Goal: Obtain resource: Download file/media

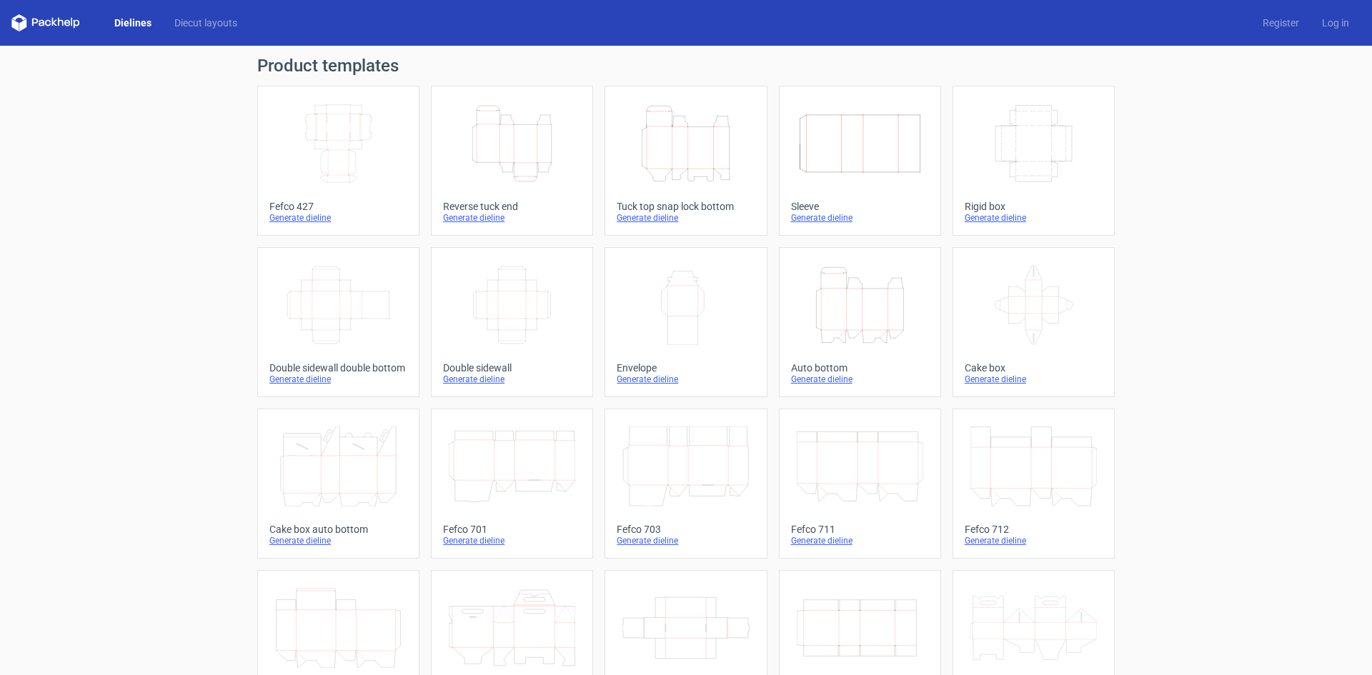
click at [371, 114] on icon "Width Depth Height" at bounding box center [338, 144] width 126 height 80
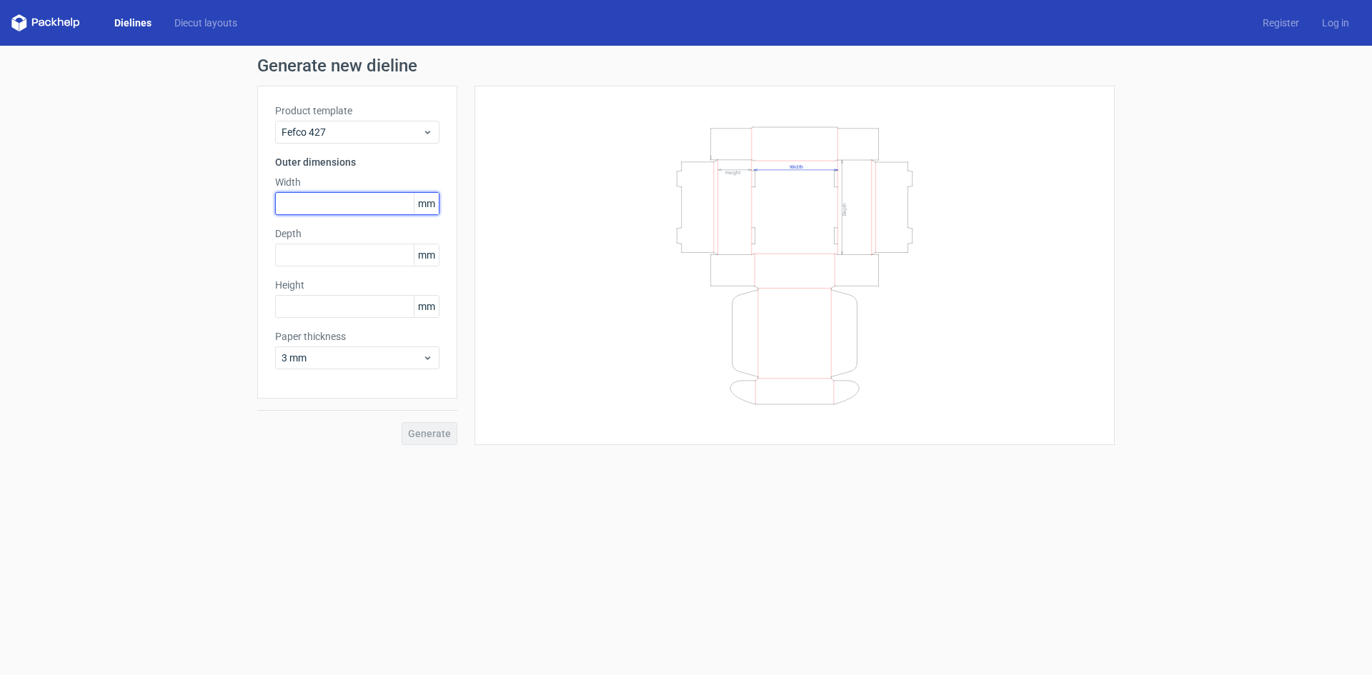
click at [329, 193] on input "text" at bounding box center [357, 203] width 164 height 23
type input "235"
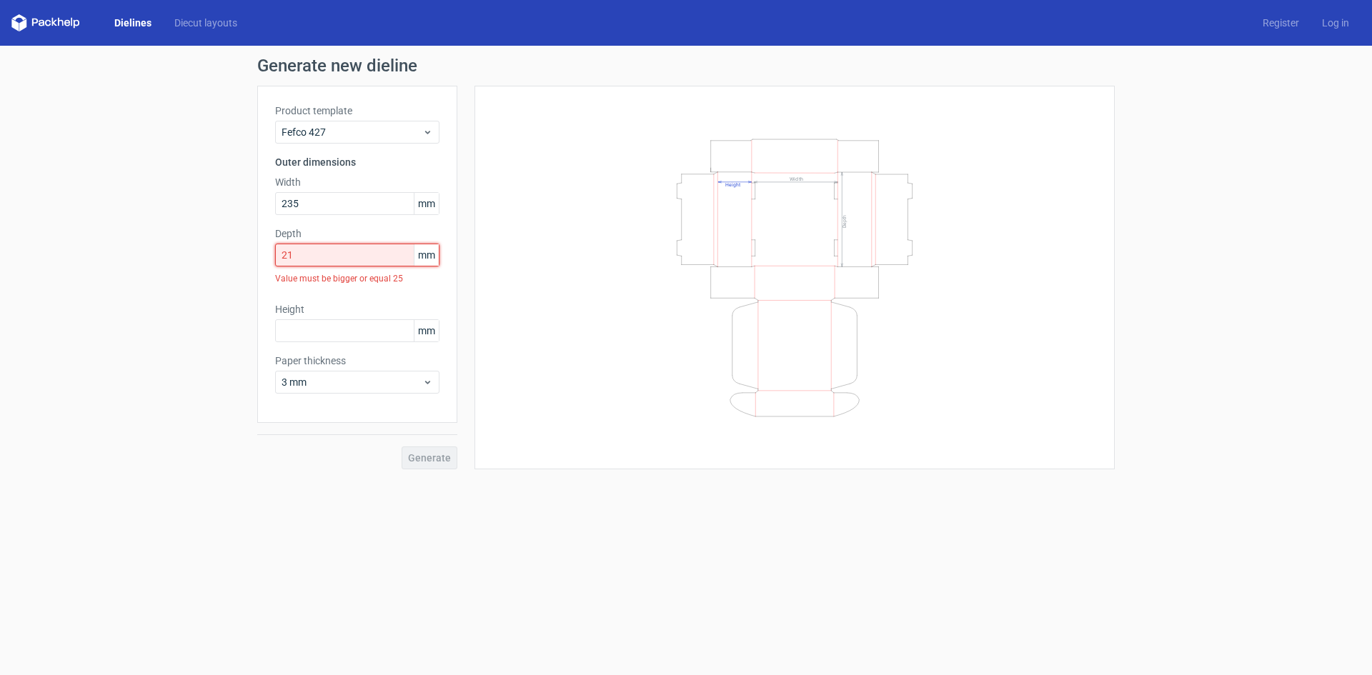
click at [304, 263] on input "21" at bounding box center [357, 255] width 164 height 23
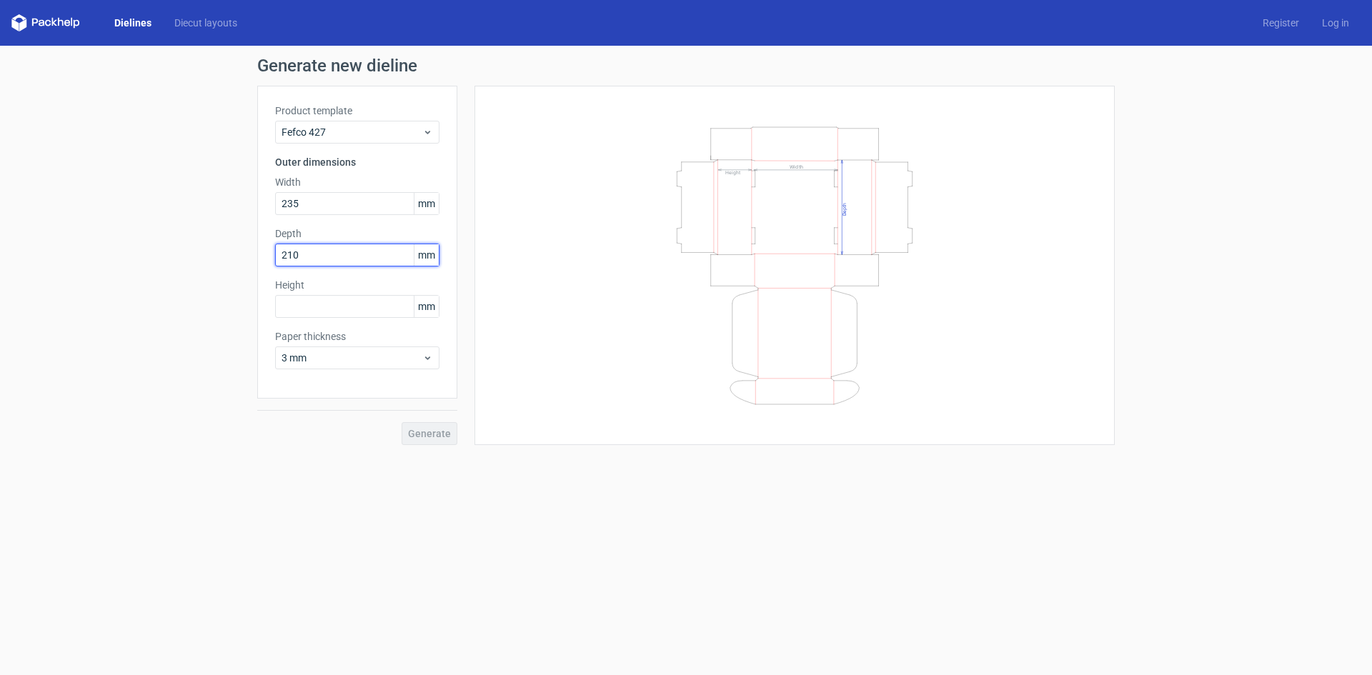
type input "210"
click at [425, 364] on div "Paper thickness 3 mm" at bounding box center [357, 349] width 164 height 40
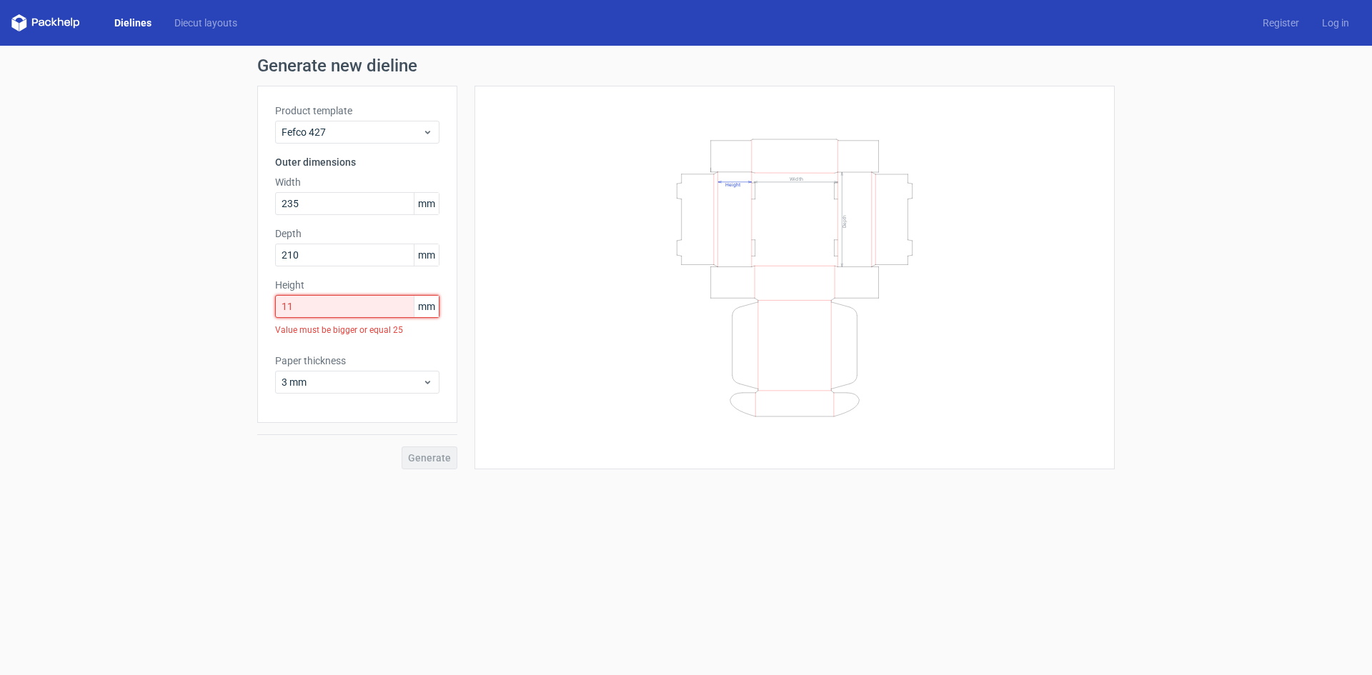
click at [354, 306] on input "11" at bounding box center [357, 306] width 164 height 23
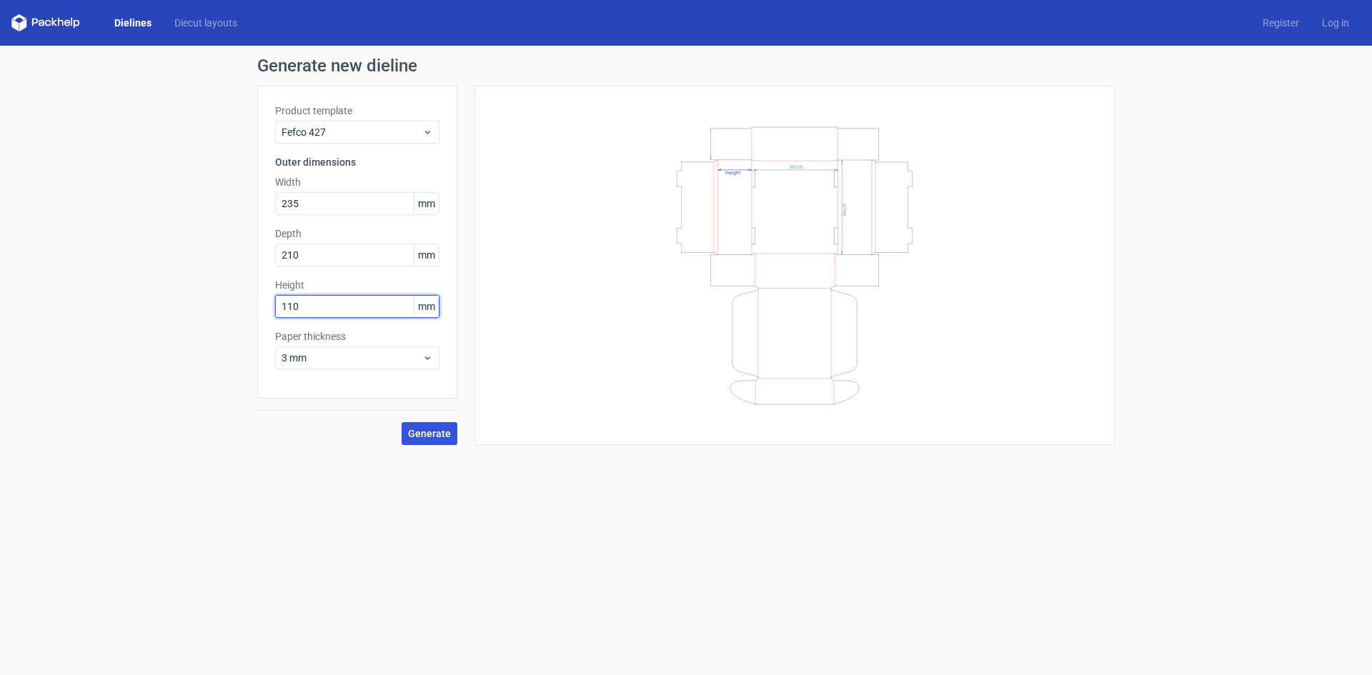
type input "110"
click at [445, 433] on span "Generate" at bounding box center [429, 434] width 43 height 10
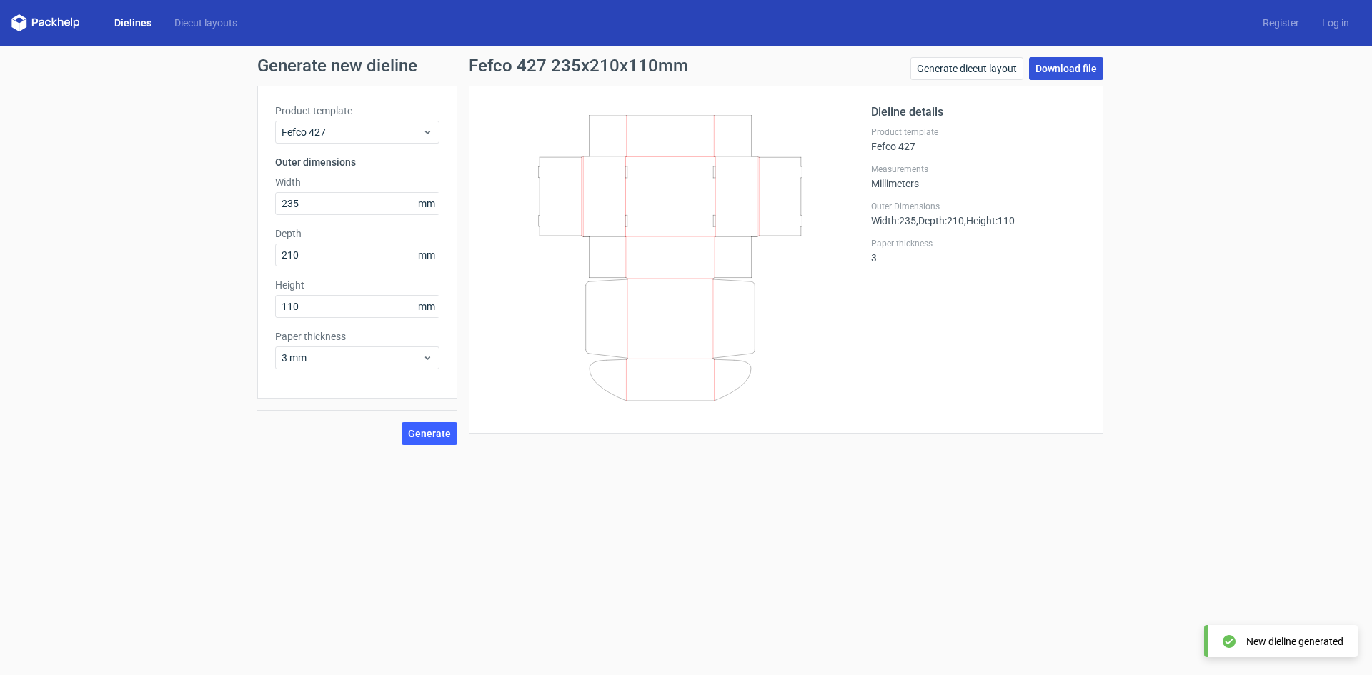
click at [1062, 67] on link "Download file" at bounding box center [1066, 68] width 74 height 23
click at [1087, 71] on link "Download file" at bounding box center [1066, 68] width 74 height 23
click at [452, 436] on button "Generate" at bounding box center [430, 433] width 56 height 23
click at [1345, 24] on link "Log in" at bounding box center [1335, 23] width 50 height 14
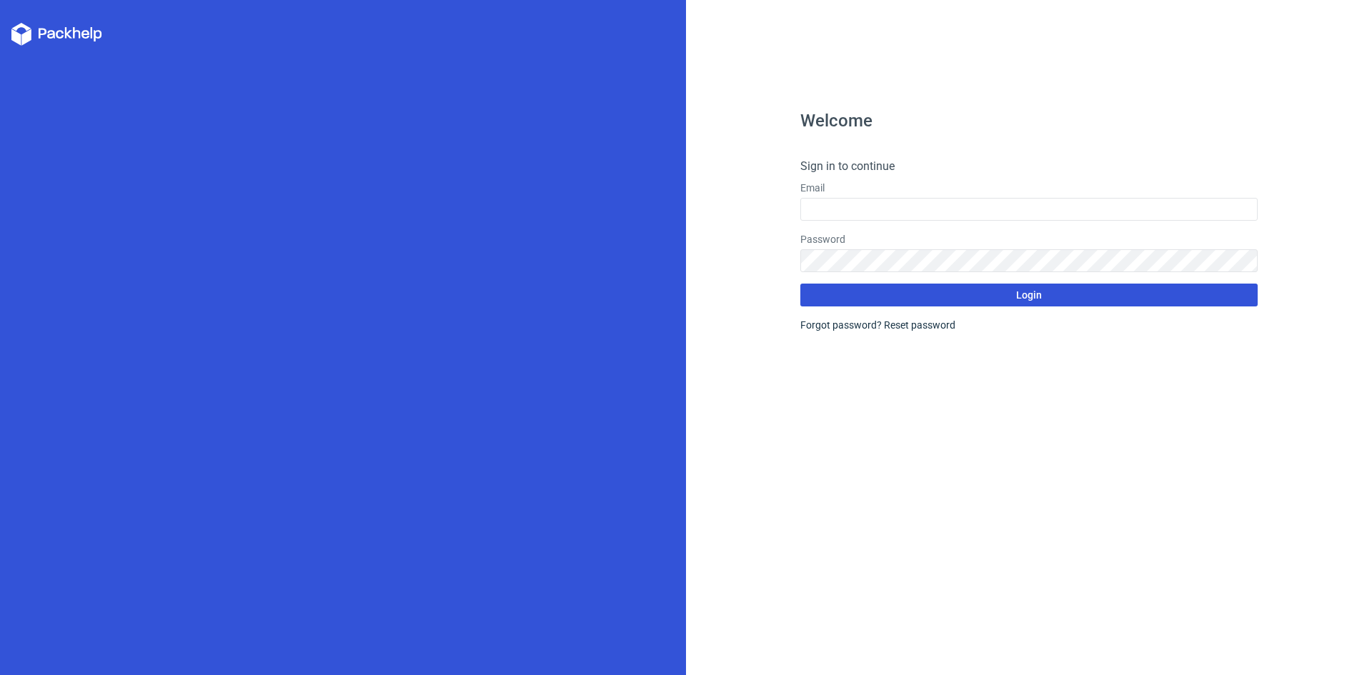
click at [937, 303] on button "Login" at bounding box center [1028, 295] width 457 height 23
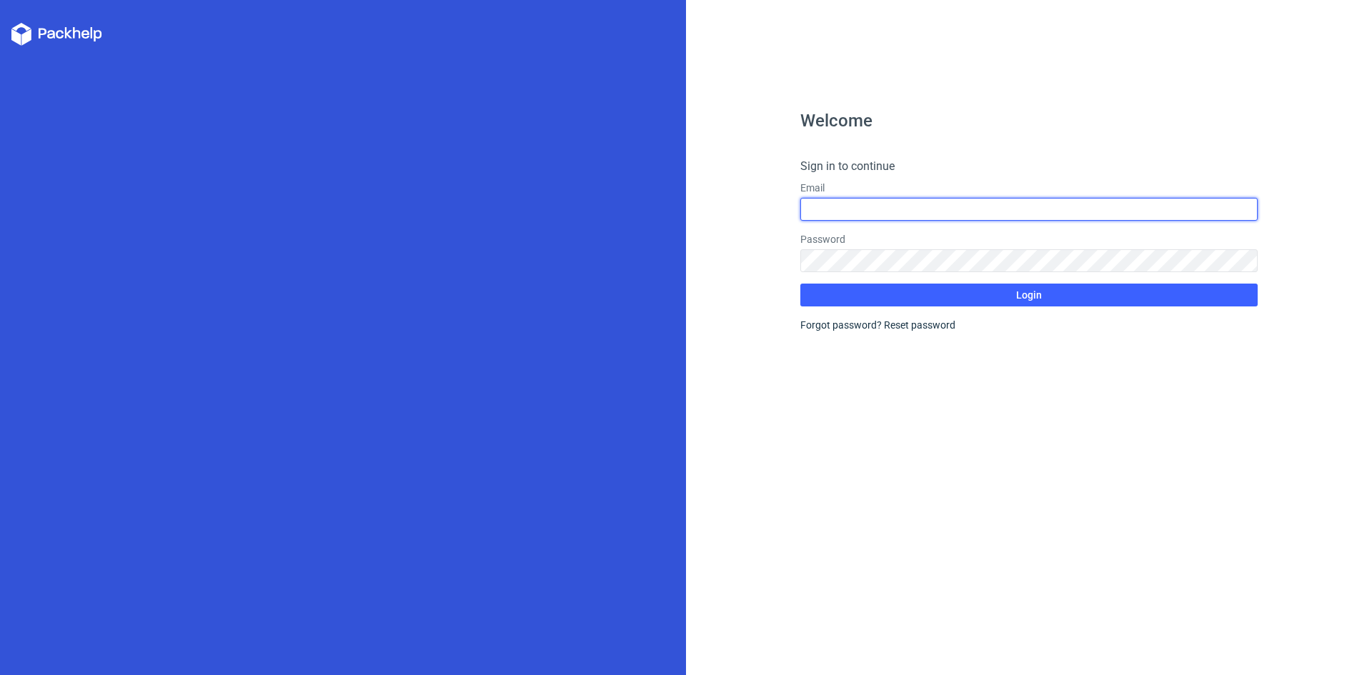
click at [908, 216] on input "text" at bounding box center [1028, 209] width 457 height 23
type input "[EMAIL_ADDRESS][DOMAIN_NAME]"
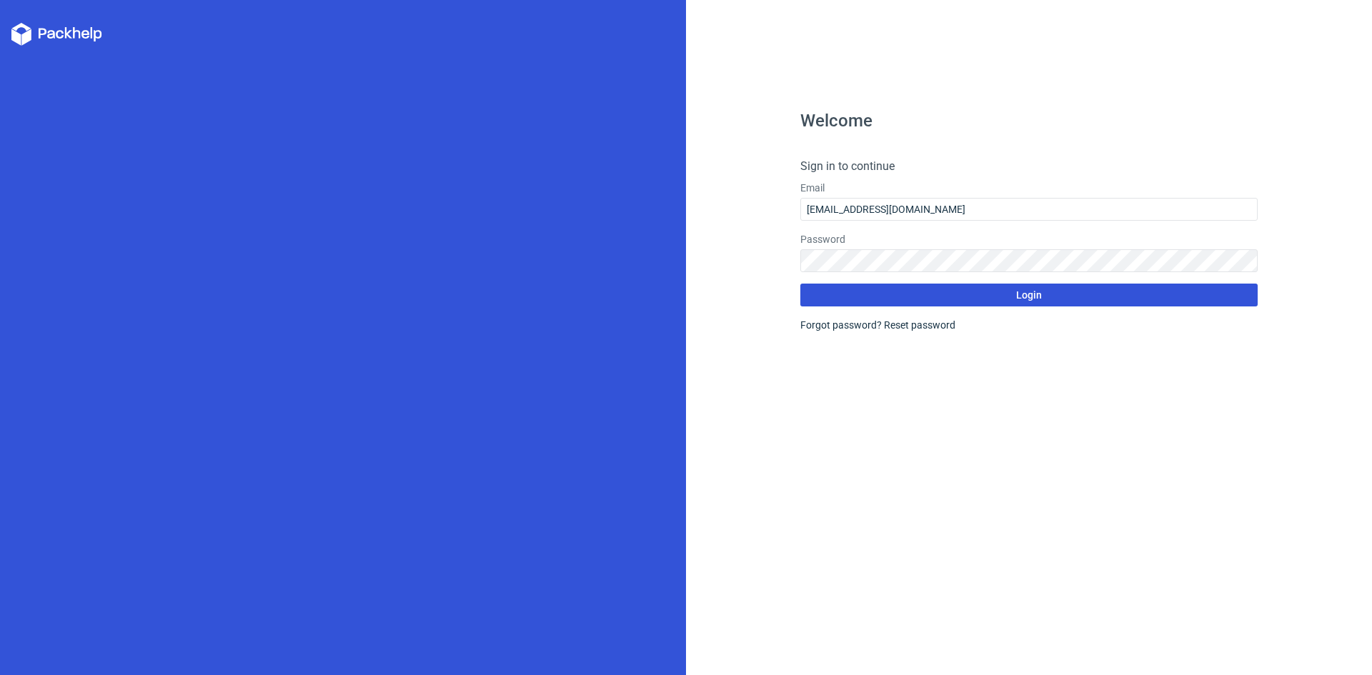
click at [885, 290] on button "Login" at bounding box center [1028, 295] width 457 height 23
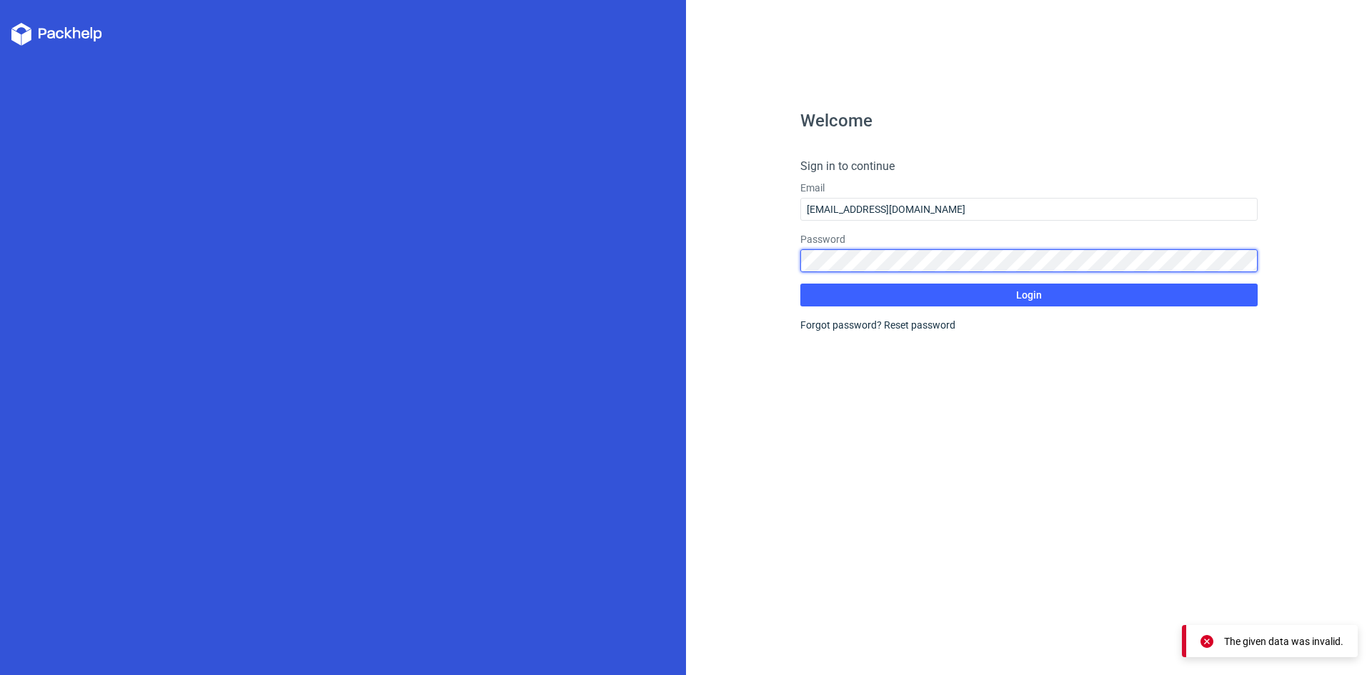
click at [692, 267] on div "Welcome Sign in to continue Email [EMAIL_ADDRESS][DOMAIN_NAME] Password Login F…" at bounding box center [1029, 337] width 686 height 675
click at [800, 284] on button "Login" at bounding box center [1028, 295] width 457 height 23
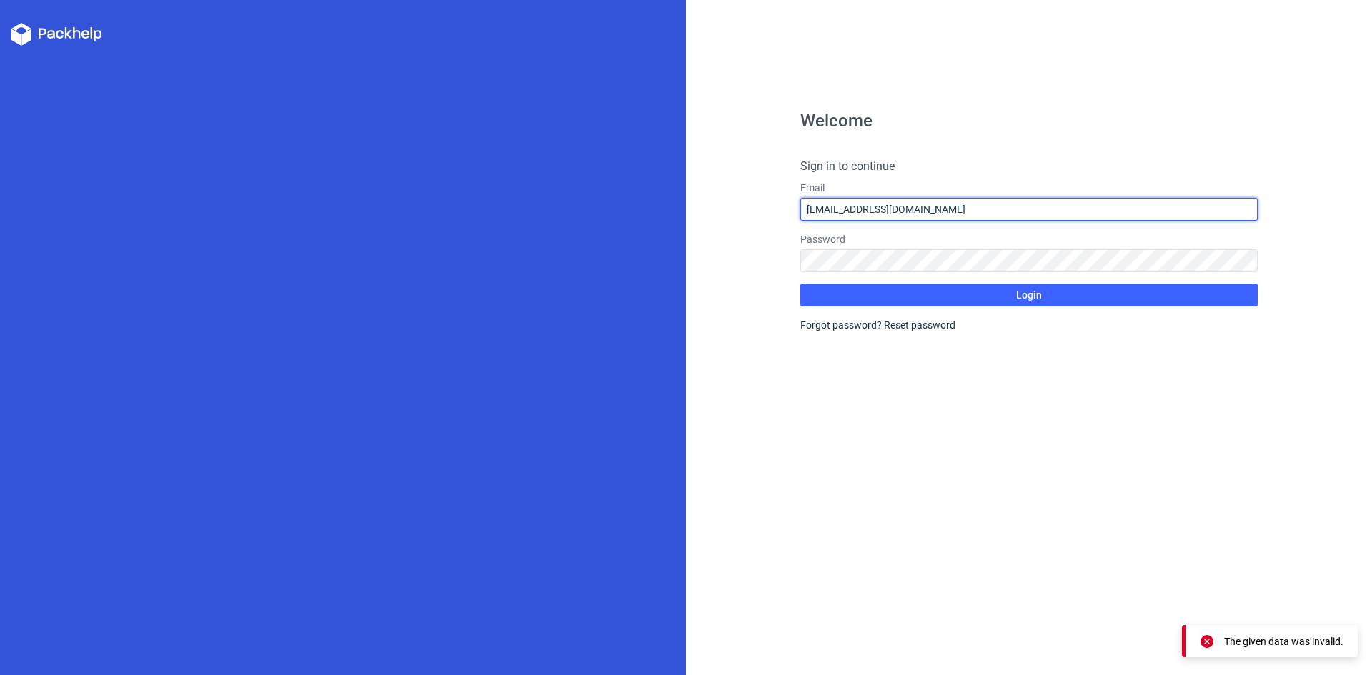
click at [947, 205] on input "[EMAIL_ADDRESS][DOMAIN_NAME]" at bounding box center [1028, 209] width 457 height 23
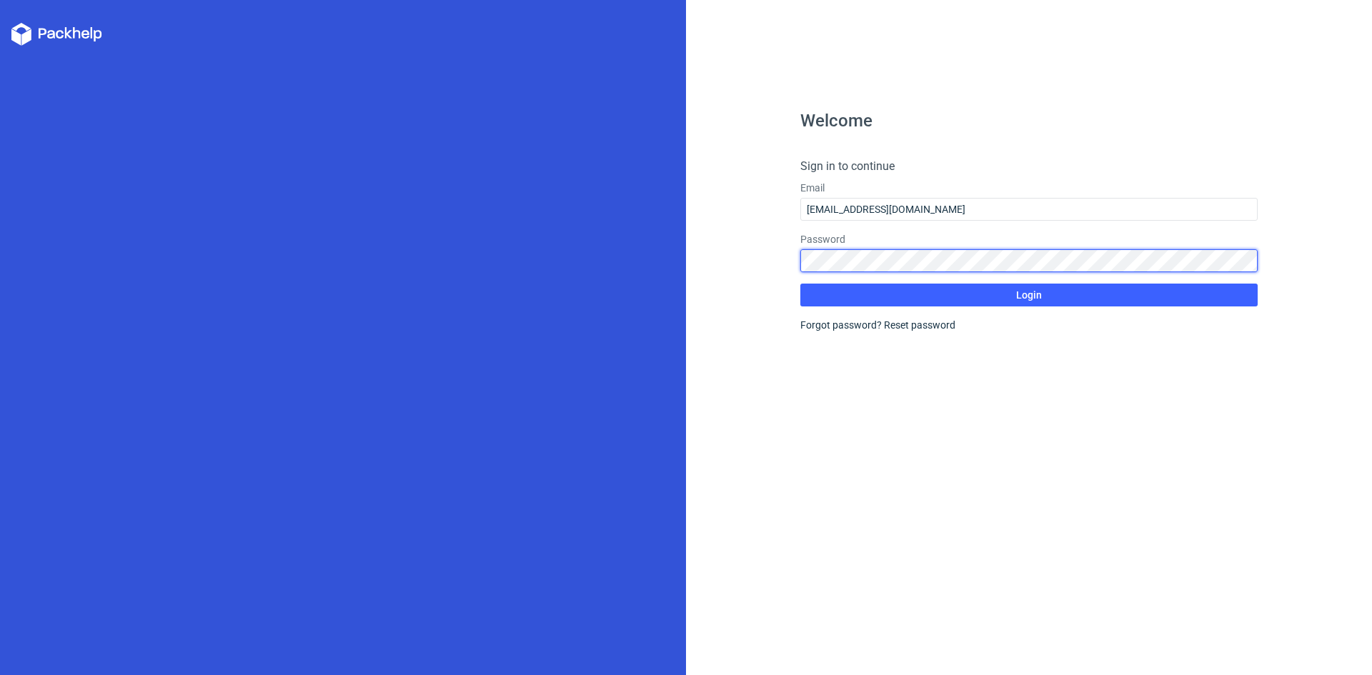
click at [800, 284] on button "Login" at bounding box center [1028, 295] width 457 height 23
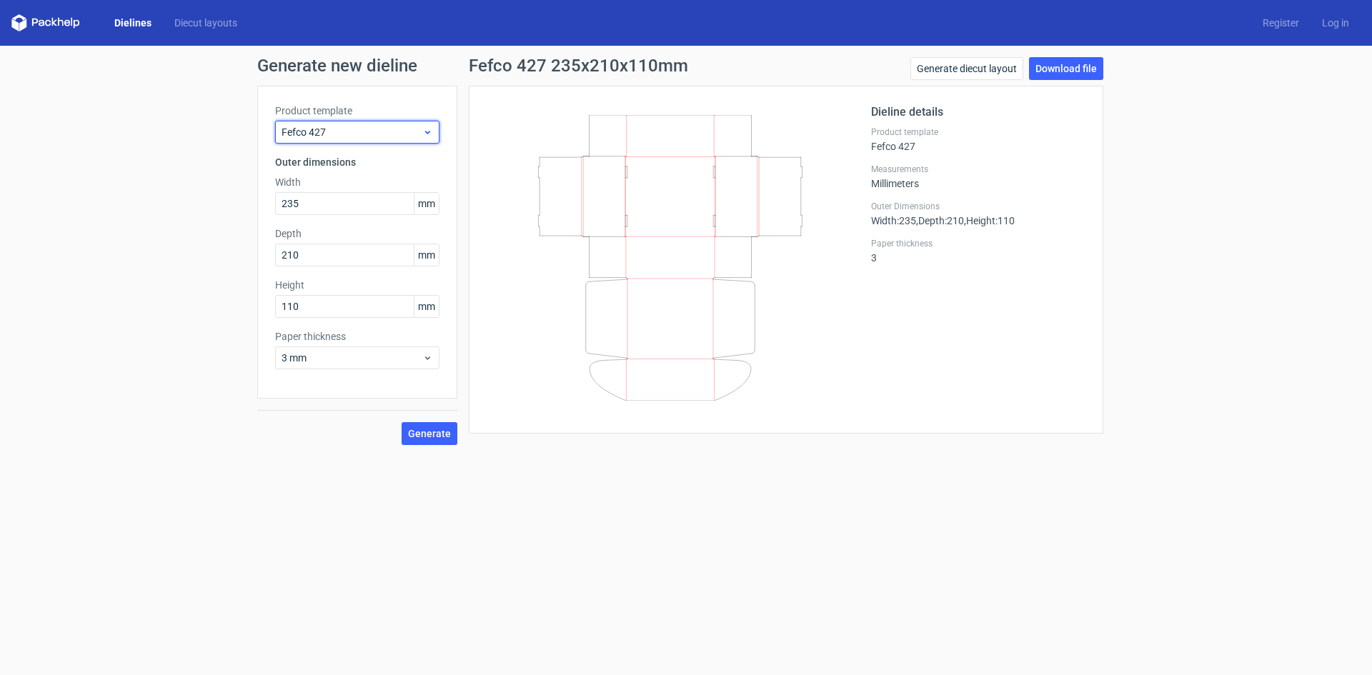
click at [431, 130] on icon at bounding box center [427, 131] width 11 height 11
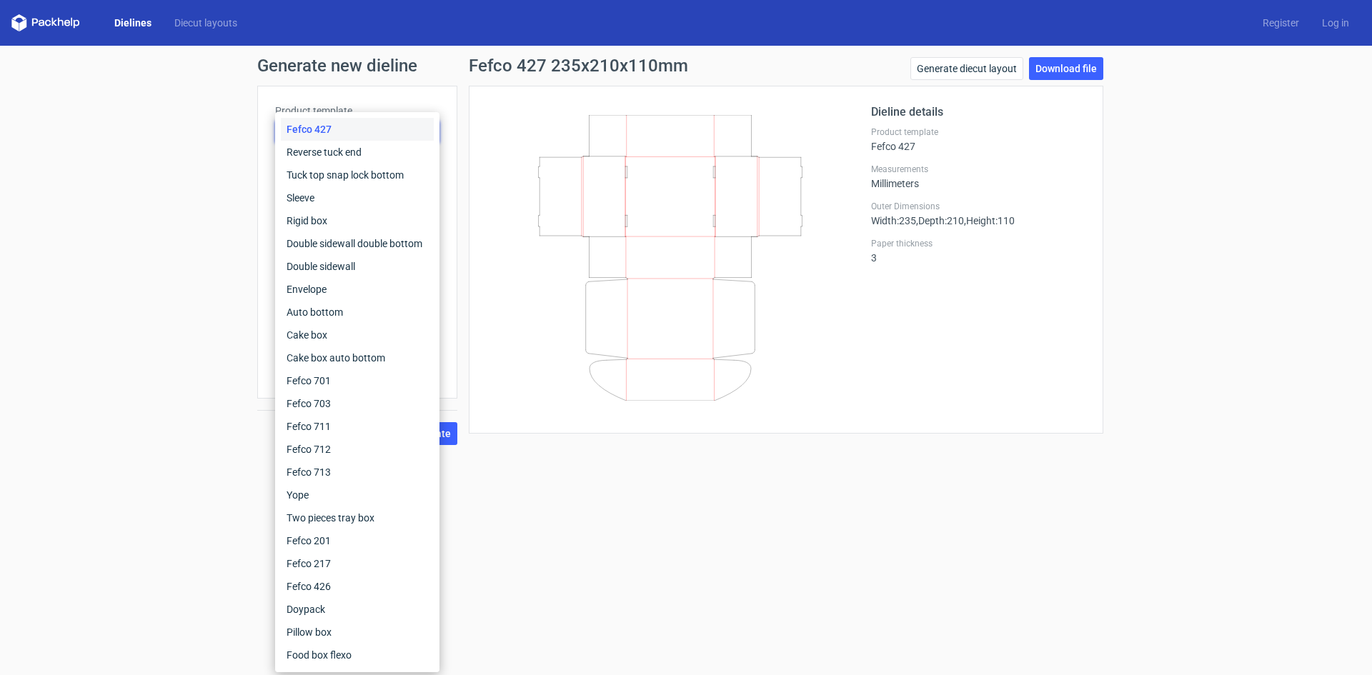
click at [431, 130] on div "Fefco 427" at bounding box center [357, 129] width 153 height 23
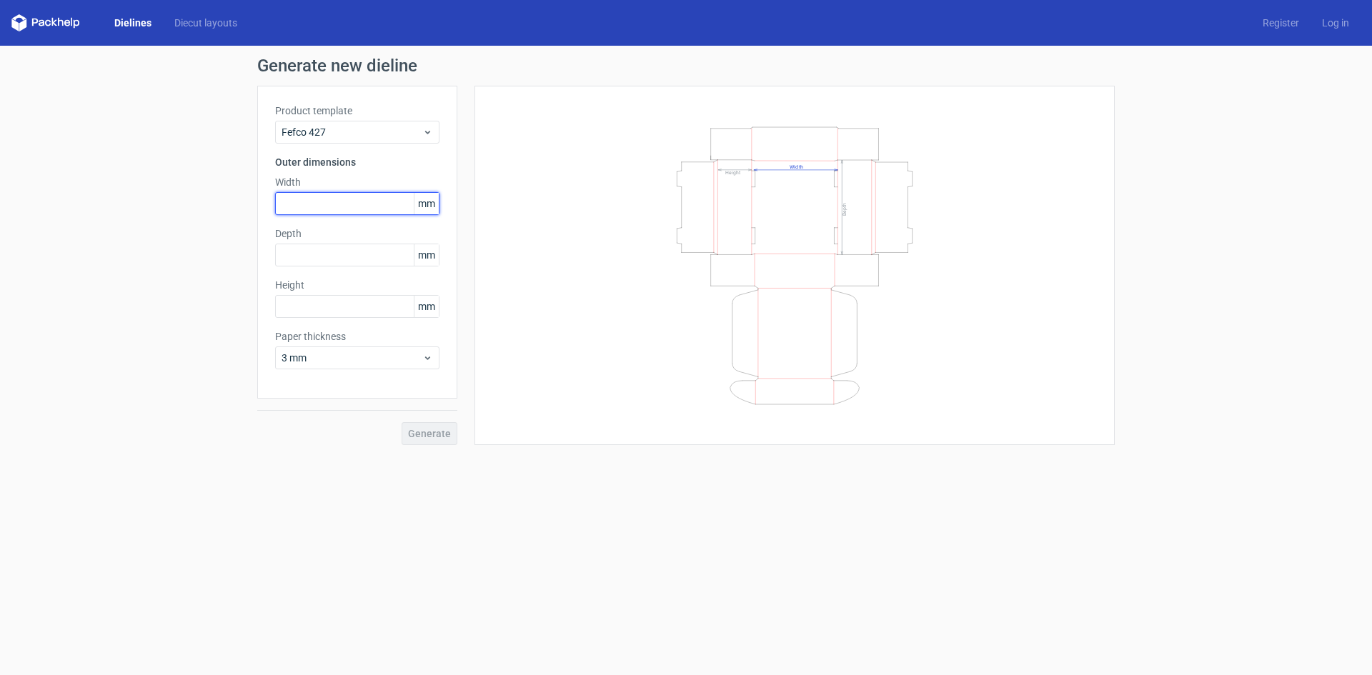
click at [326, 206] on input "text" at bounding box center [357, 203] width 164 height 23
